Goal: Task Accomplishment & Management: Use online tool/utility

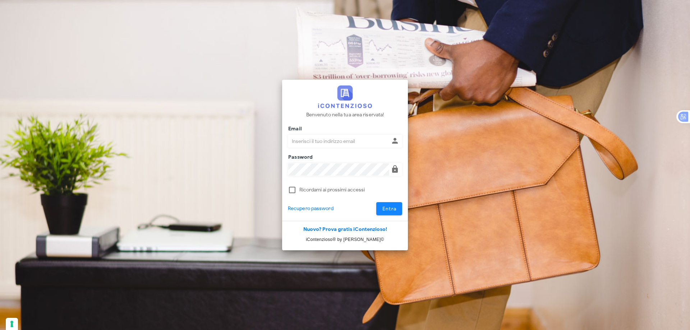
type input "dottbaronegiuseppe@gmail.com"
click at [401, 206] on button "Entra" at bounding box center [389, 208] width 26 height 13
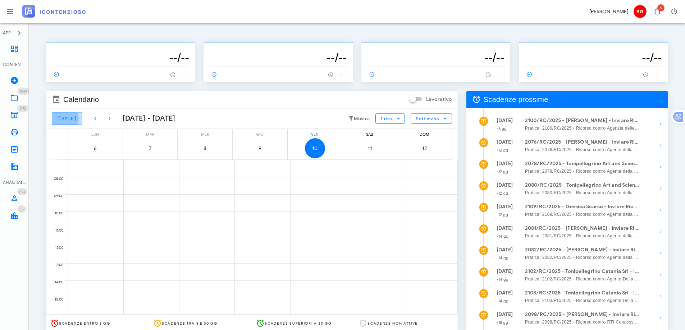
click at [62, 119] on span "[DATE]" at bounding box center [67, 119] width 18 height 6
